Goal: Information Seeking & Learning: Learn about a topic

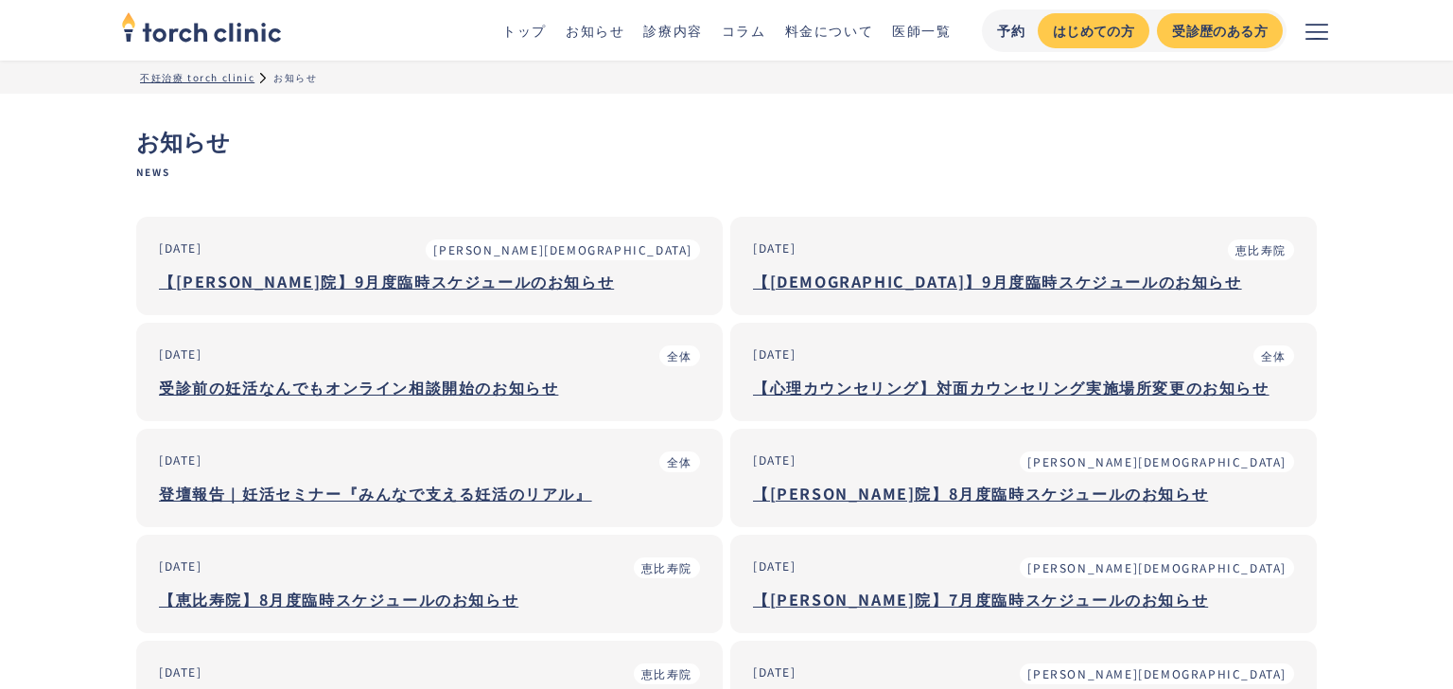
click at [446, 385] on div "受診前の妊活なんでもオンライン相談開始のお知らせ" at bounding box center [429, 387] width 541 height 23
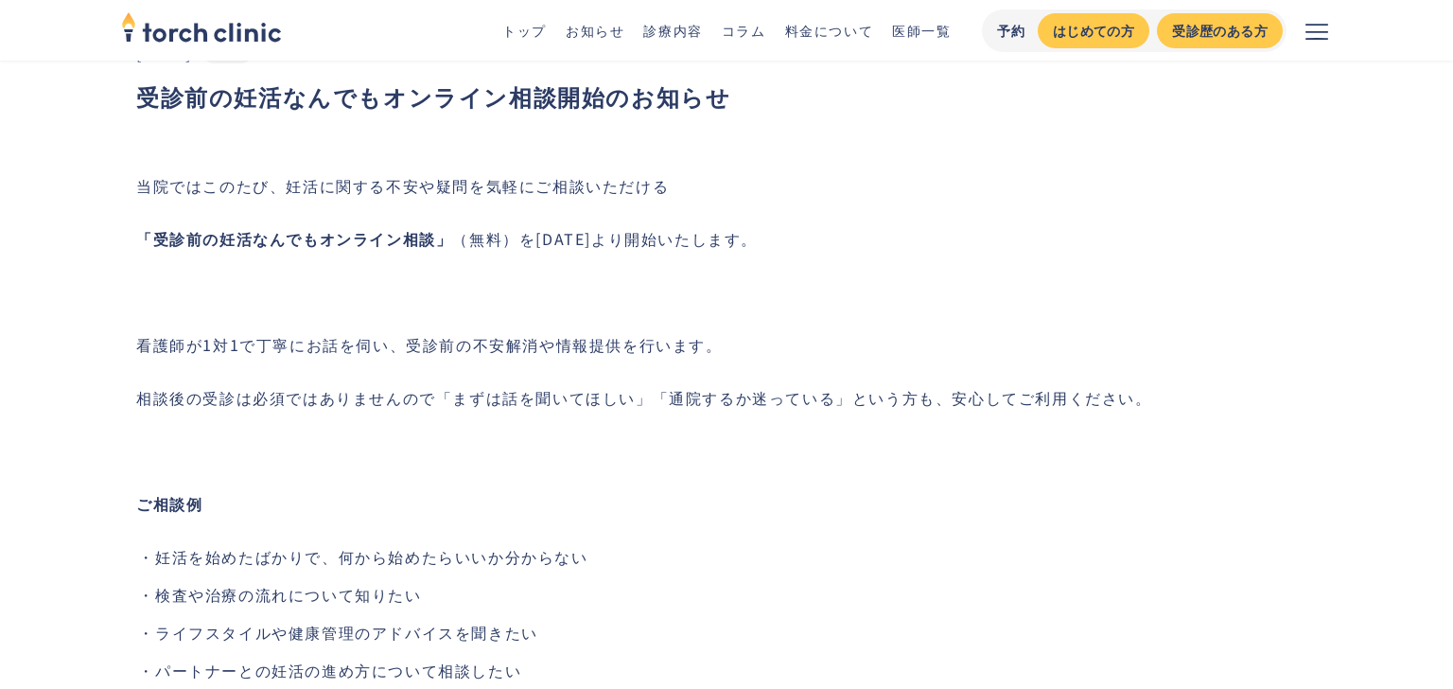
scroll to position [68, 0]
drag, startPoint x: 142, startPoint y: 233, endPoint x: 494, endPoint y: 229, distance: 352.0
click at [502, 227] on p "‍ 「受診前の妊活なんでもオンライン相談」 （無料）を2025年8月17日より開始いたします。" at bounding box center [734, 237] width 1196 height 23
copy p "「受診前の妊活なんでもオンライン相談」 （無料）"
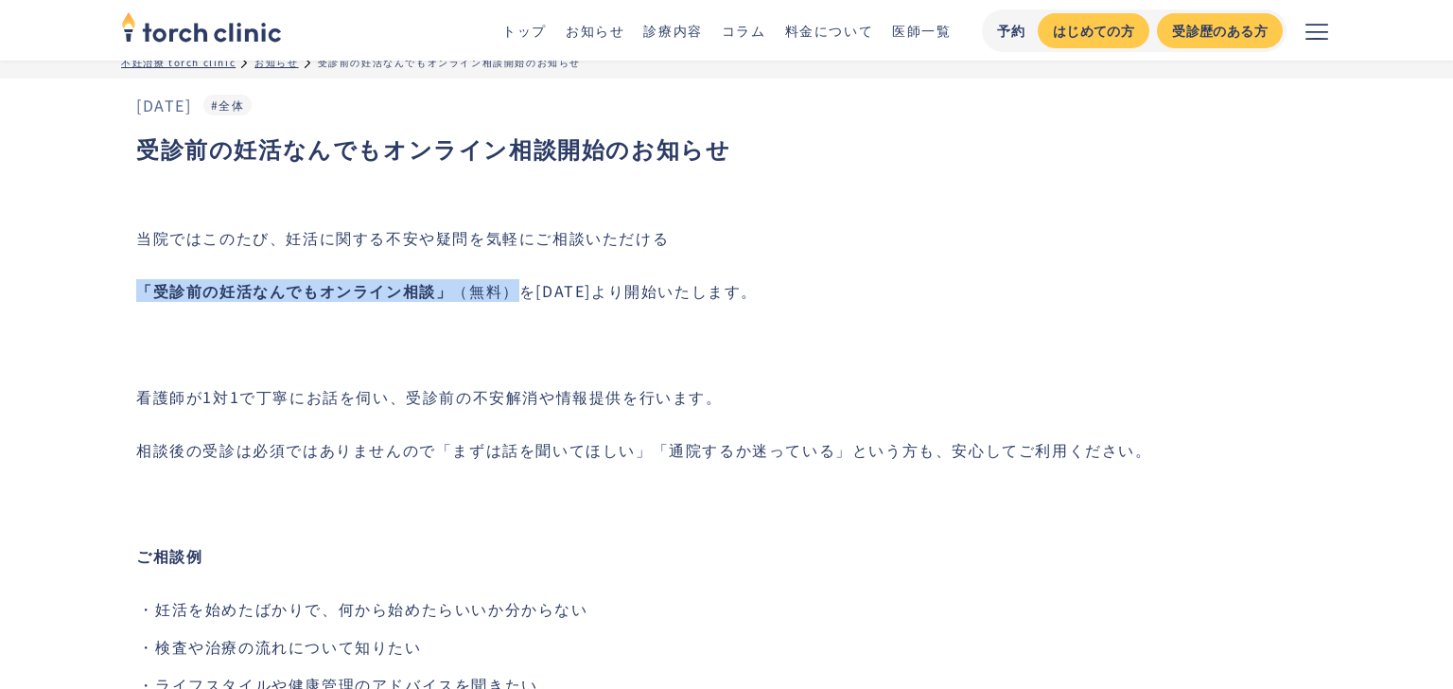
scroll to position [0, 0]
